Goal: Information Seeking & Learning: Learn about a topic

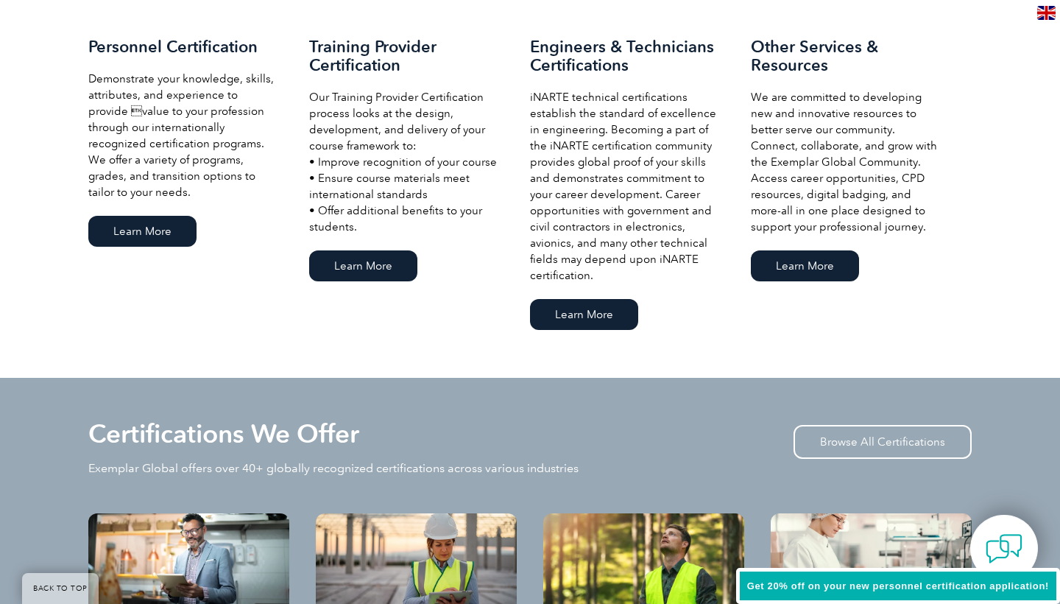
scroll to position [1086, 0]
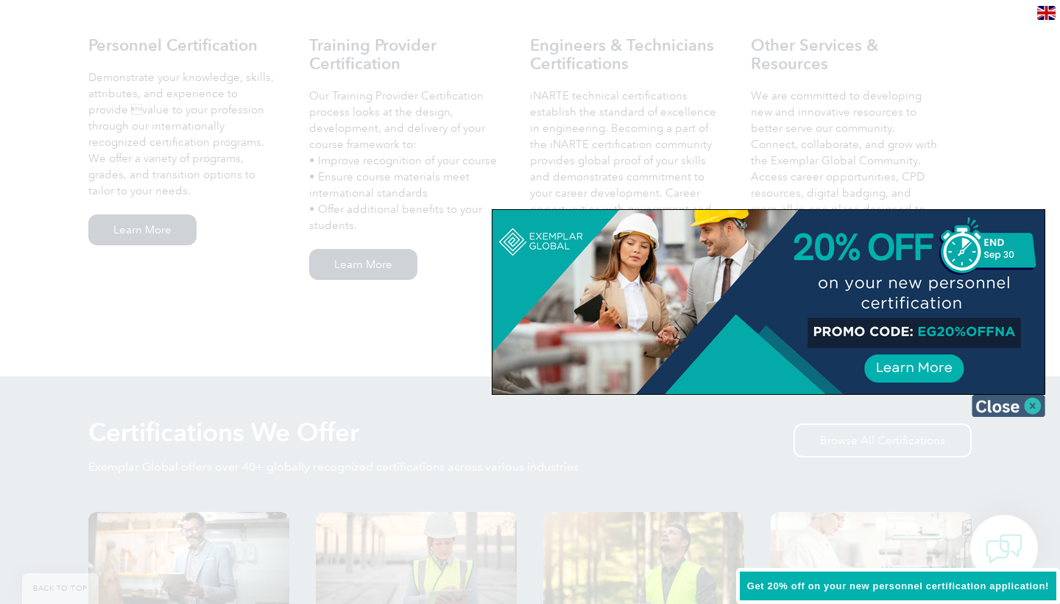
click at [1029, 409] on img at bounding box center [1009, 406] width 74 height 22
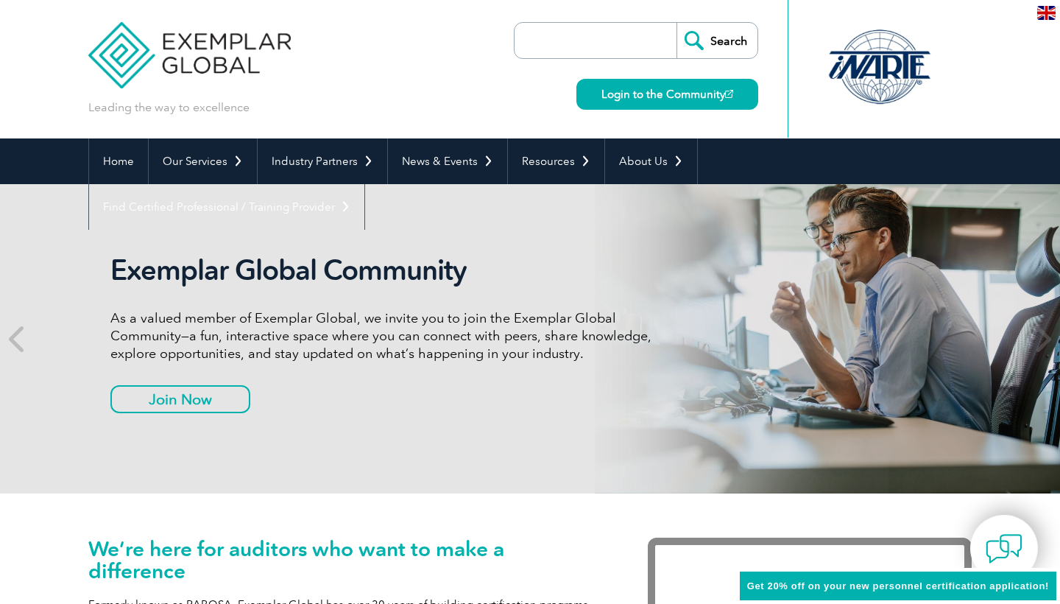
scroll to position [0, 0]
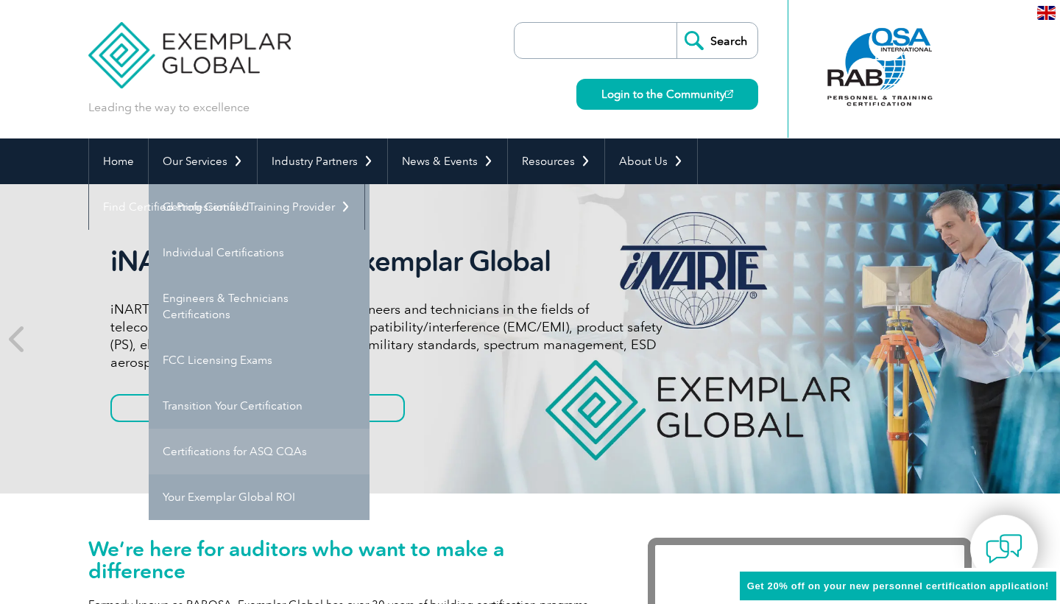
click at [265, 461] on link "Certifications for ASQ CQAs" at bounding box center [259, 452] width 221 height 46
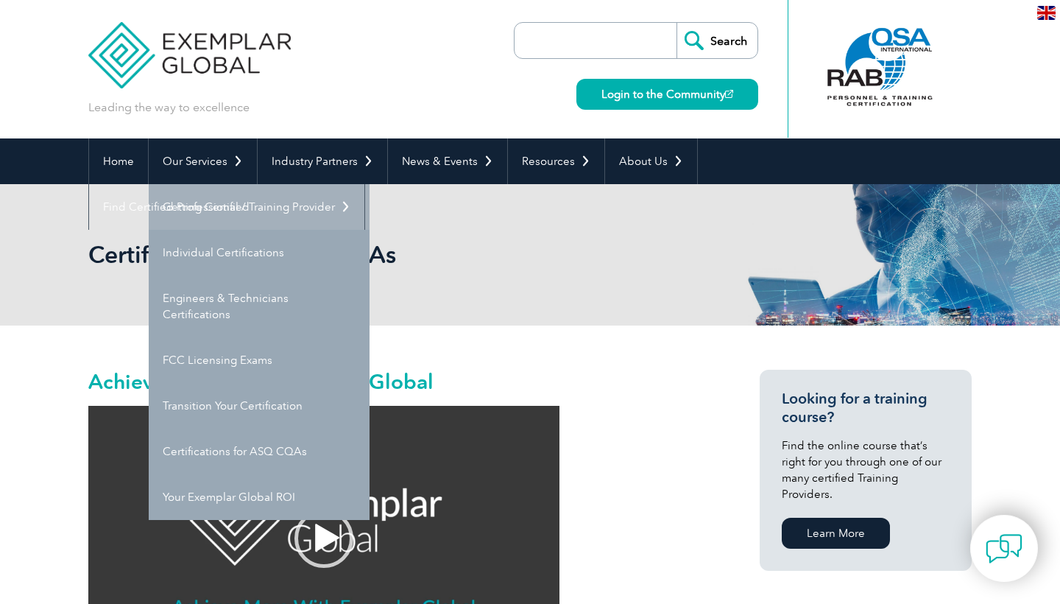
click at [205, 211] on link "Getting Certified" at bounding box center [259, 207] width 221 height 46
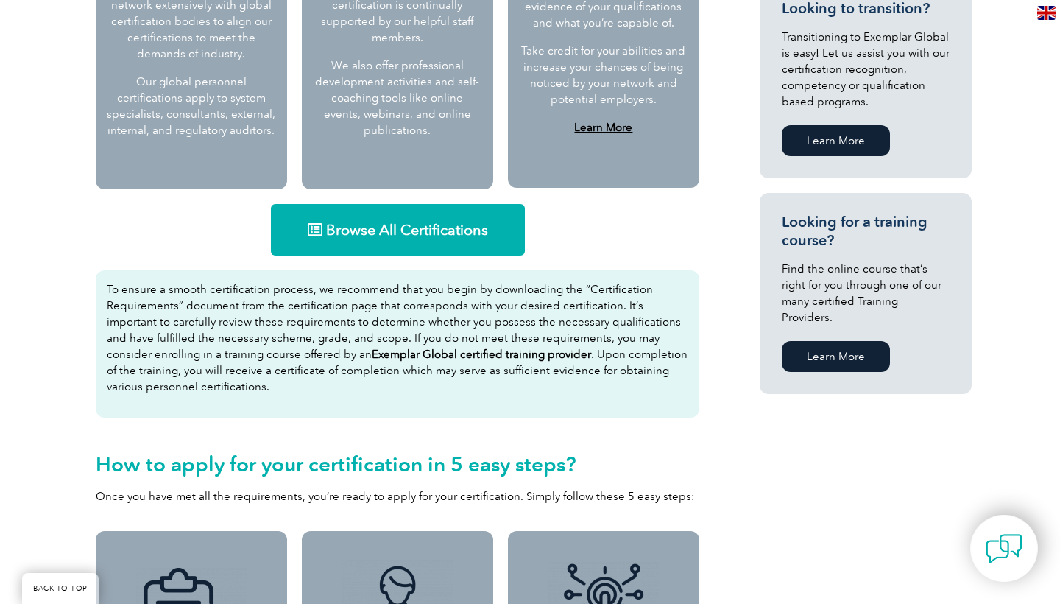
scroll to position [807, 0]
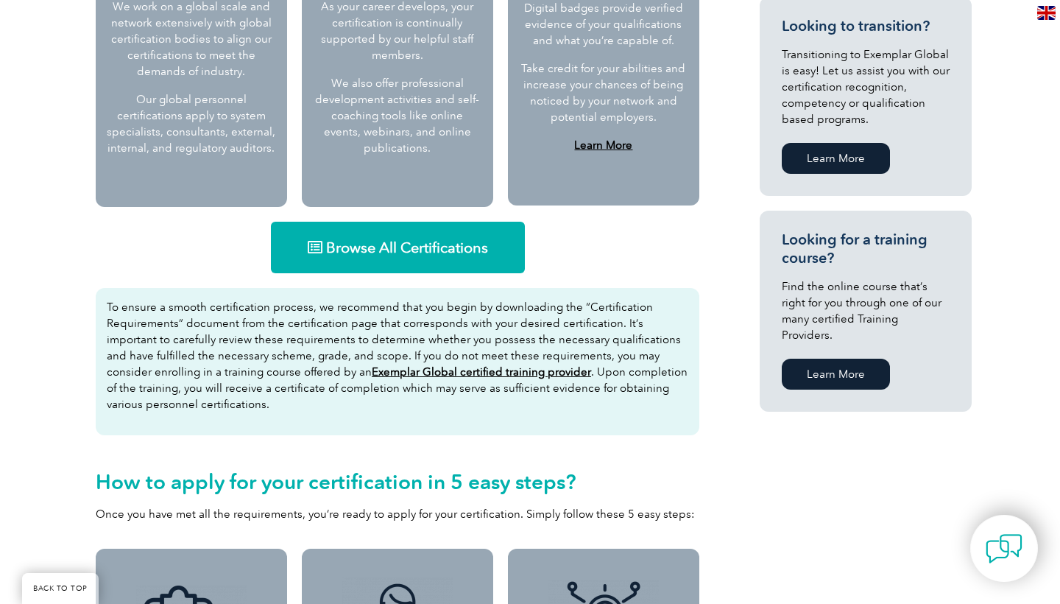
click at [337, 258] on link "Browse All Certifications" at bounding box center [398, 248] width 254 height 52
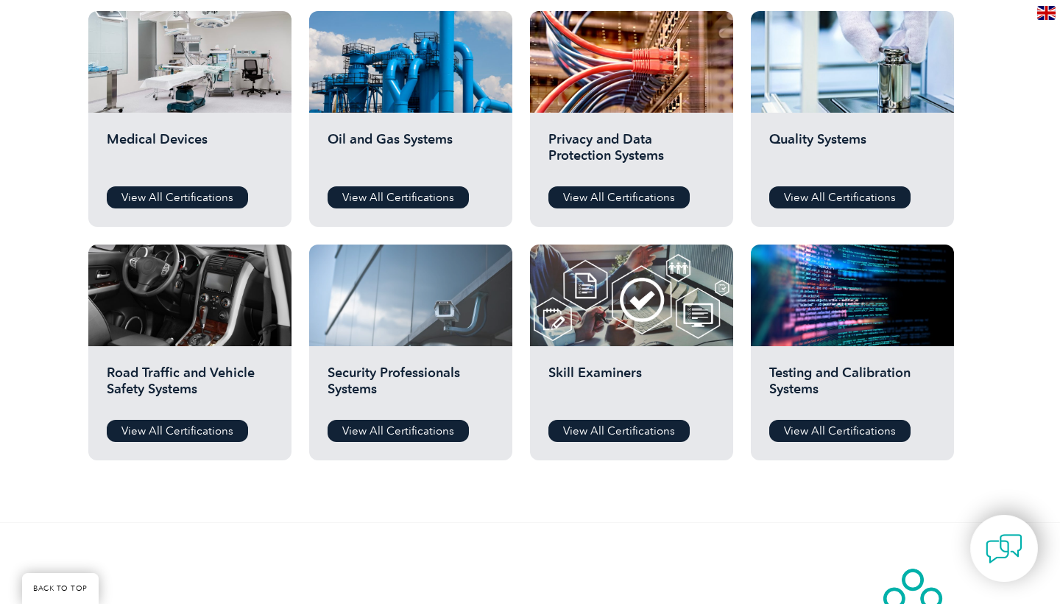
scroll to position [1014, 0]
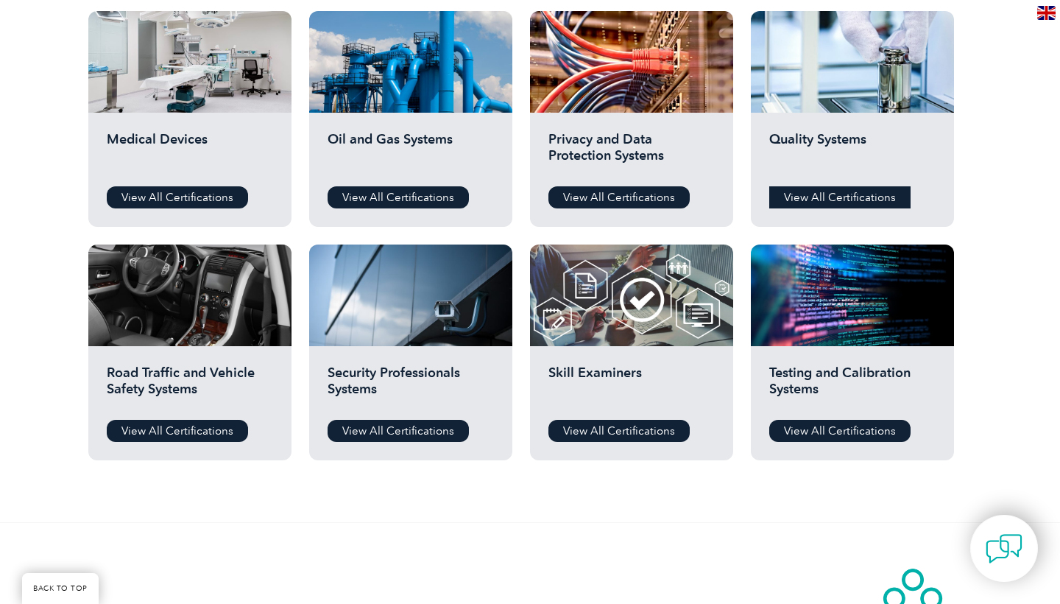
click at [795, 195] on link "View All Certifications" at bounding box center [839, 197] width 141 height 22
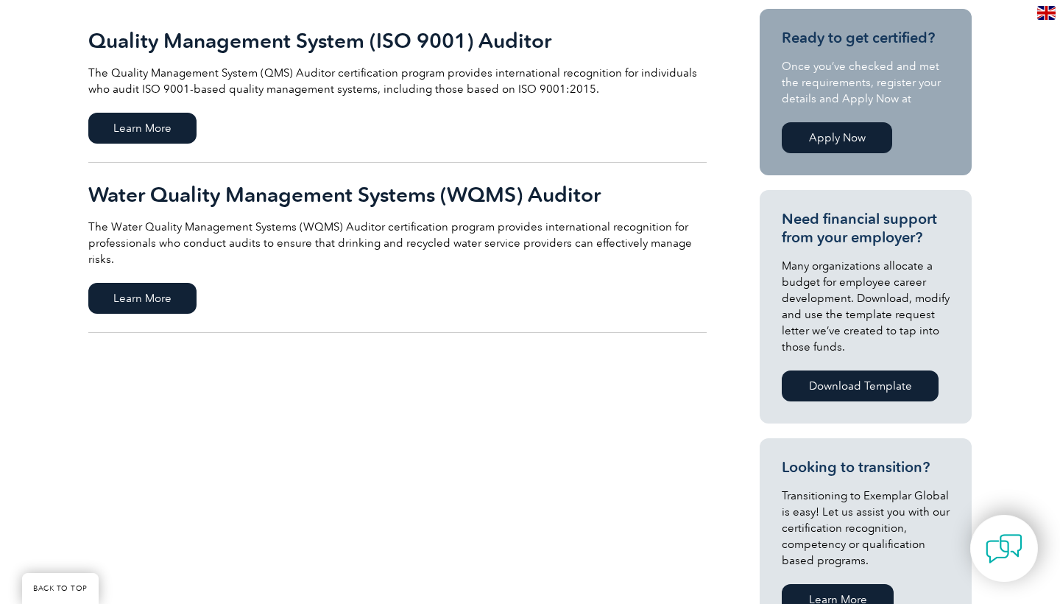
scroll to position [357, 0]
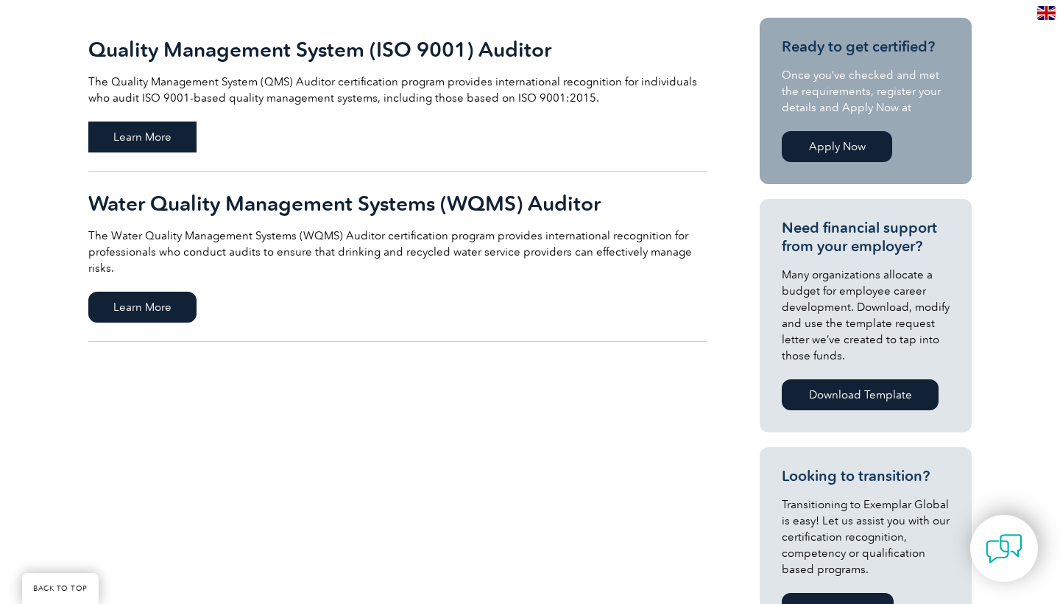
click at [141, 150] on span "Learn More" at bounding box center [142, 136] width 108 height 31
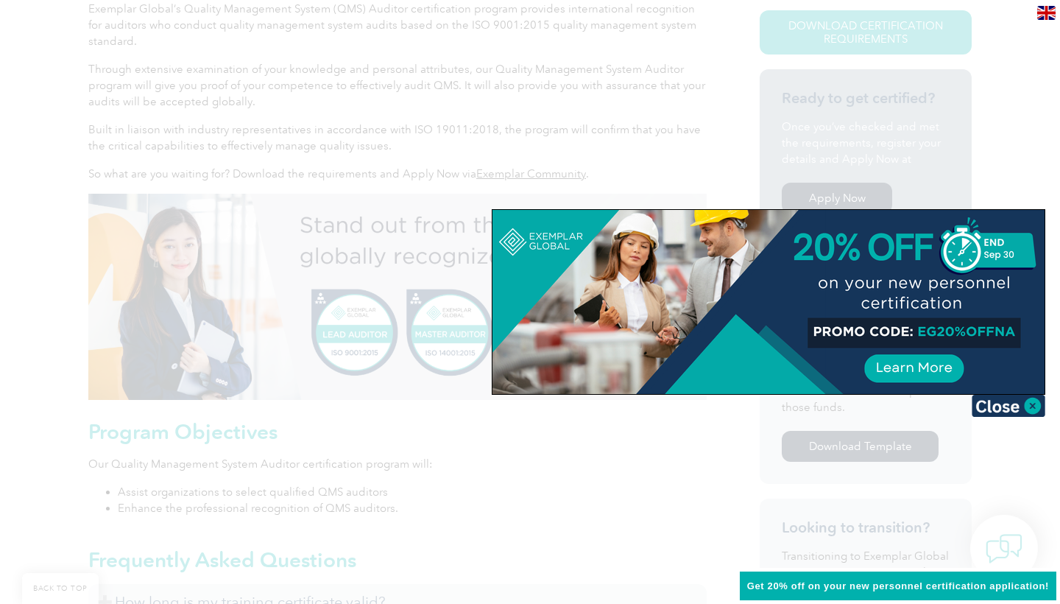
scroll to position [432, 0]
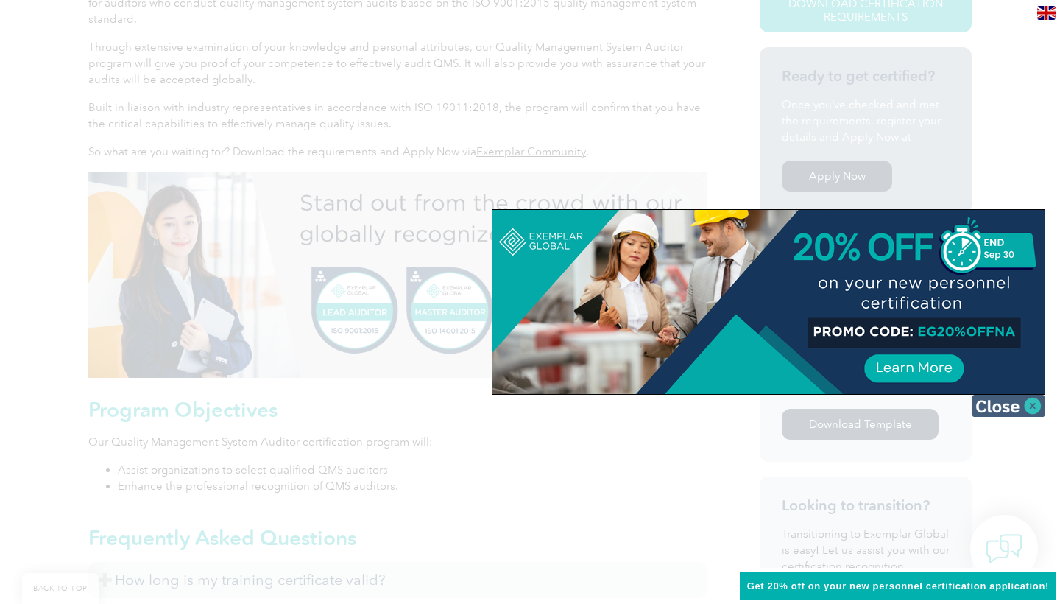
click at [994, 405] on img at bounding box center [1009, 406] width 74 height 22
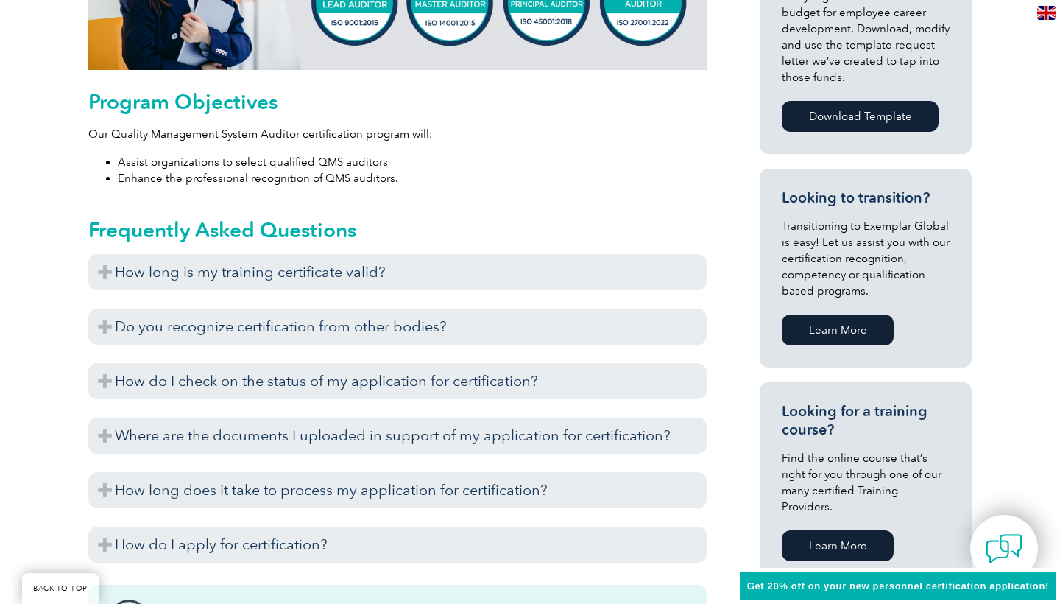
scroll to position [740, 0]
click at [616, 298] on div "How long is my training certificate valid? Exemplar Global recognizes training …" at bounding box center [397, 412] width 619 height 316
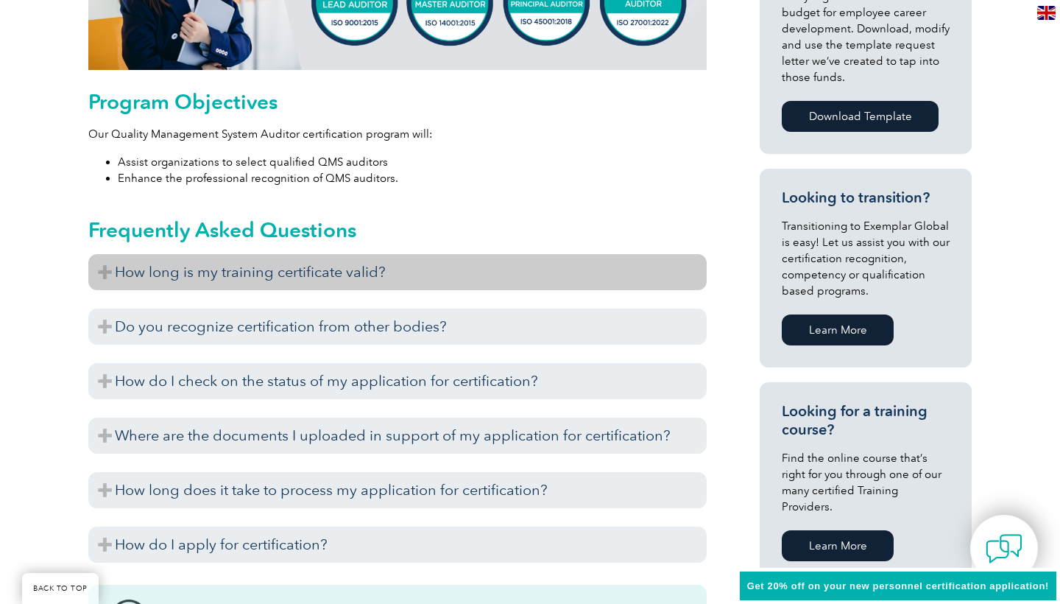
click at [579, 268] on h3 "How long is my training certificate valid?" at bounding box center [397, 272] width 619 height 36
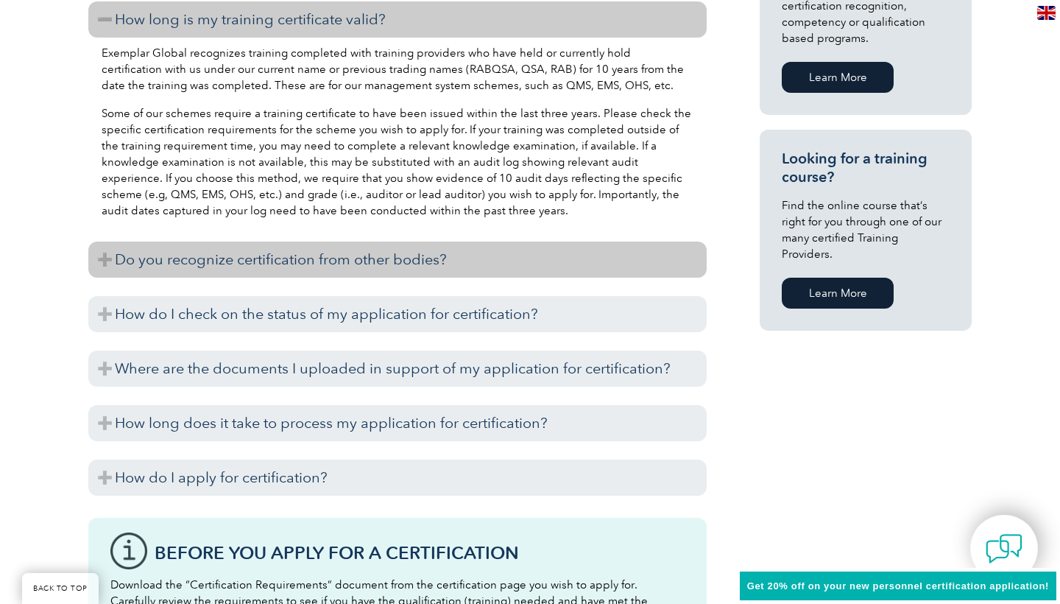
scroll to position [993, 0]
click at [478, 265] on h3 "Do you recognize certification from other bodies?" at bounding box center [397, 259] width 619 height 36
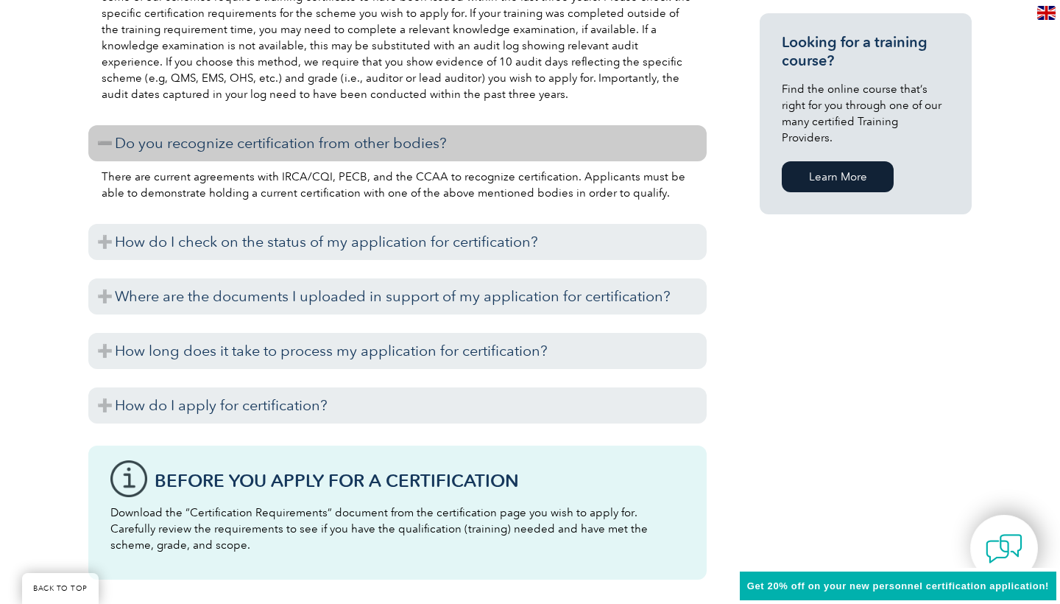
scroll to position [1113, 0]
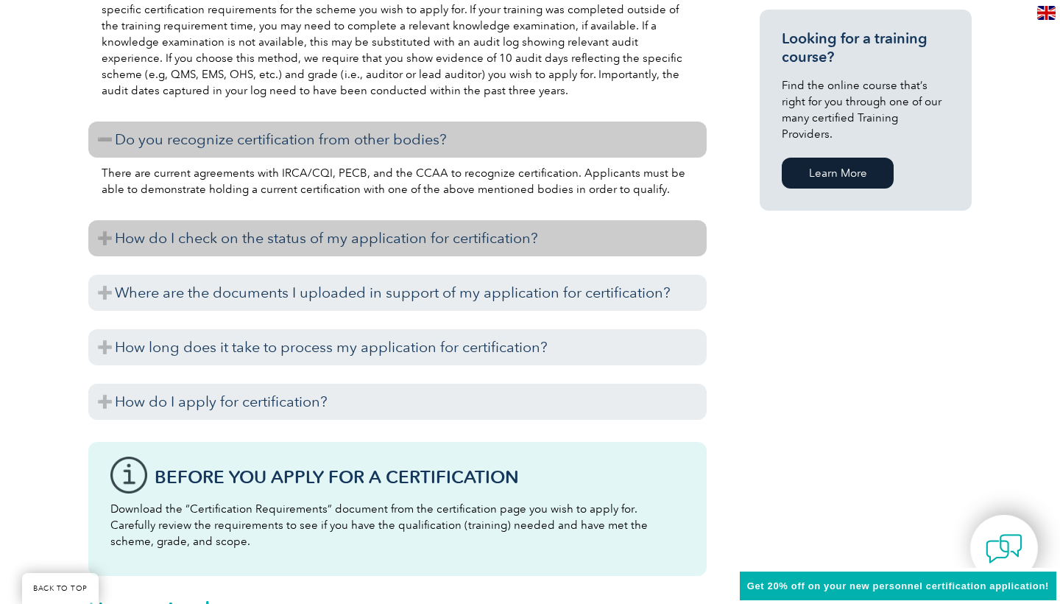
click at [475, 251] on h3 "How do I check on the status of my application for certification?" at bounding box center [397, 238] width 619 height 36
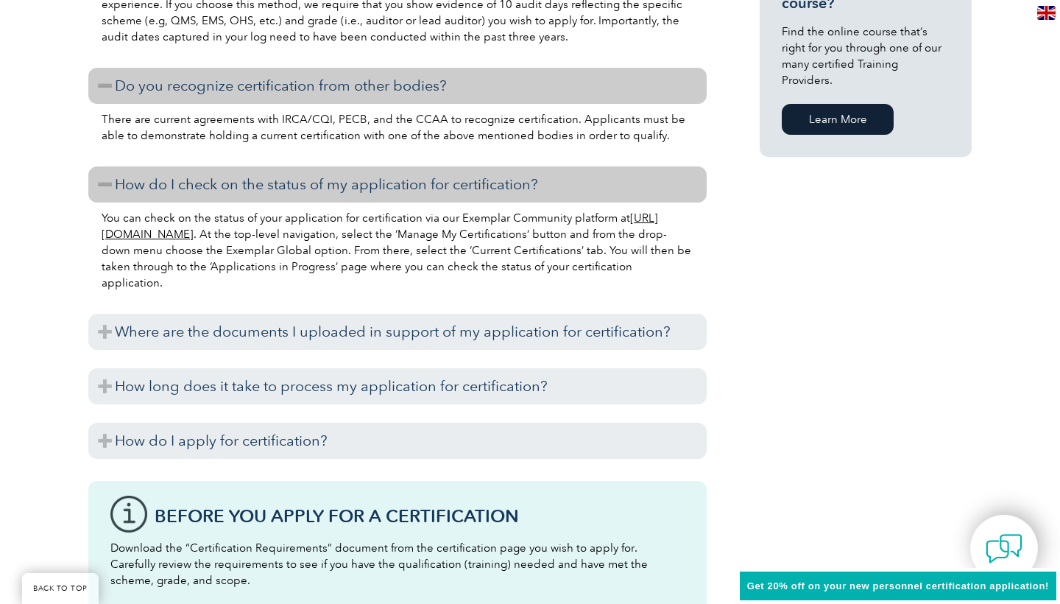
scroll to position [1187, 0]
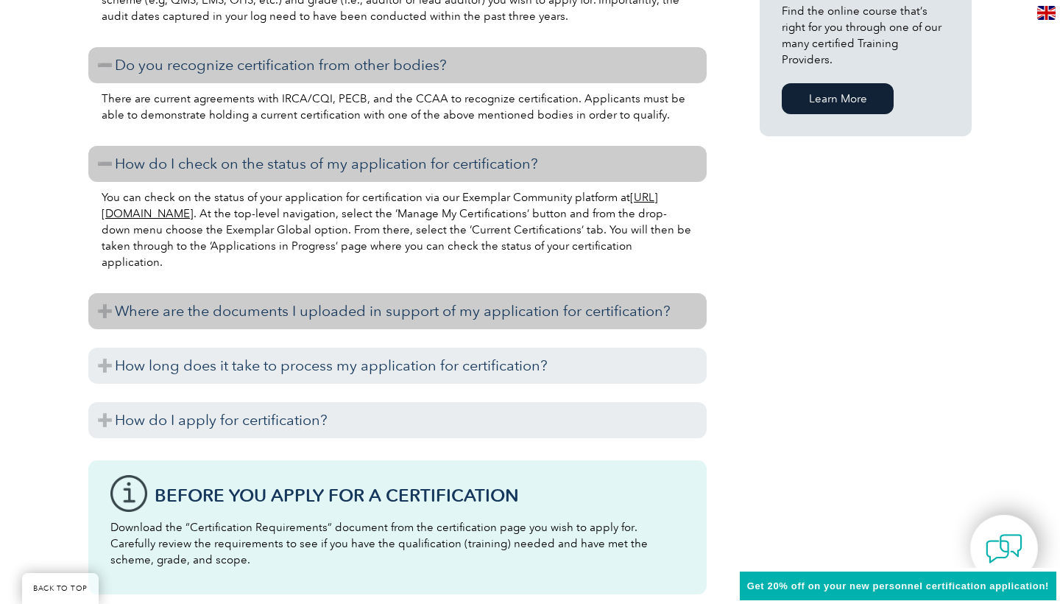
click at [349, 313] on h3 "Where are the documents I uploaded in support of my application for certificati…" at bounding box center [397, 311] width 619 height 36
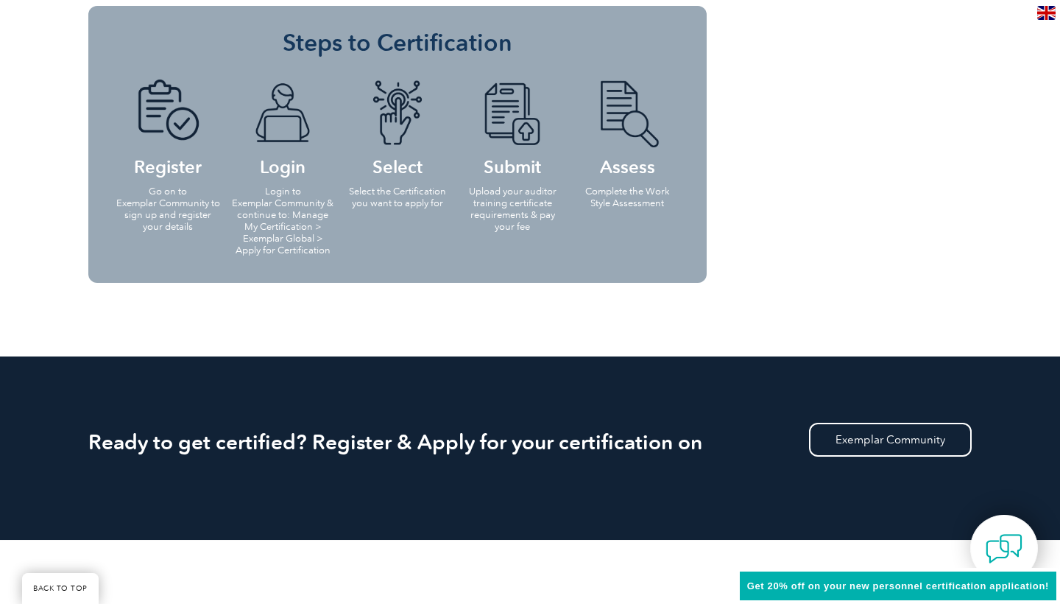
scroll to position [1938, 0]
